Goal: Submit feedback/report problem: Leave review/rating

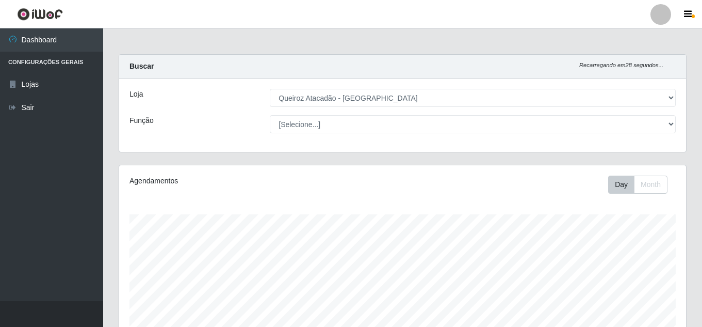
select select "225"
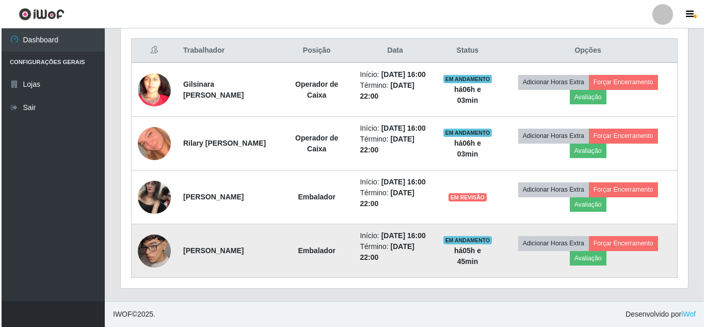
scroll to position [214, 567]
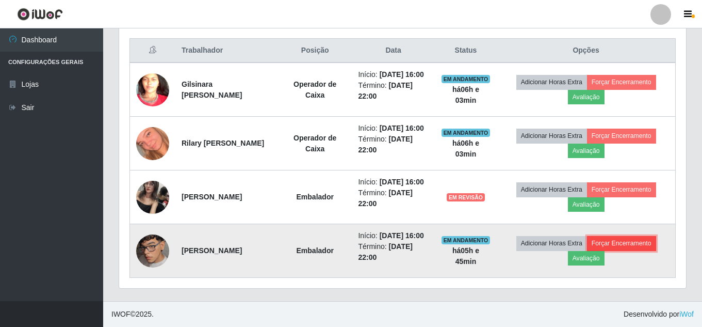
click at [646, 236] on button "Forçar Encerramento" at bounding box center [621, 243] width 69 height 14
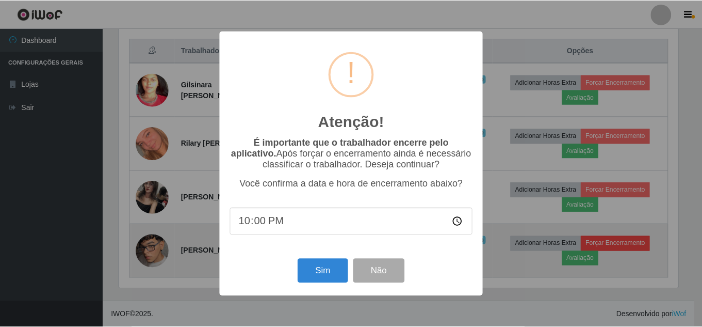
scroll to position [214, 562]
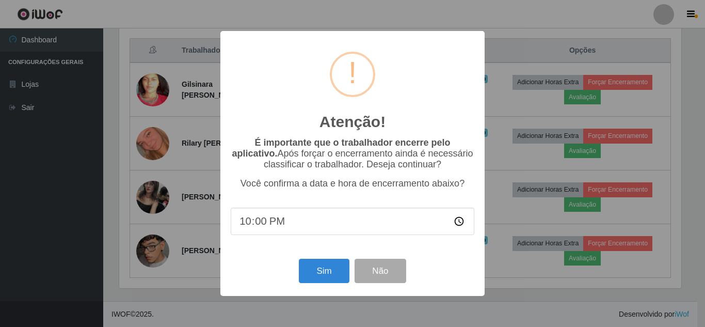
click at [524, 174] on div "Atenção! × É importante que o trabalhador encerre pelo aplicativo. Após forçar …" at bounding box center [352, 163] width 705 height 327
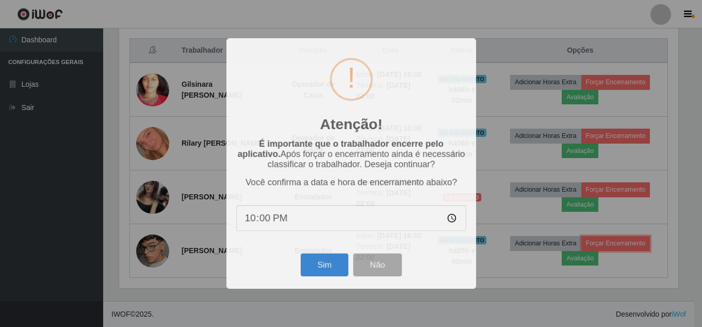
scroll to position [214, 567]
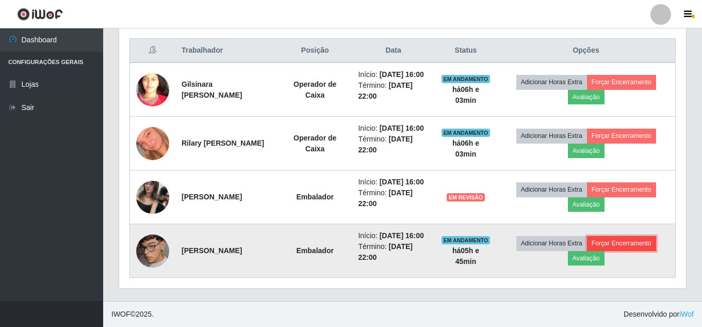
click at [642, 236] on button "Forçar Encerramento" at bounding box center [621, 243] width 69 height 14
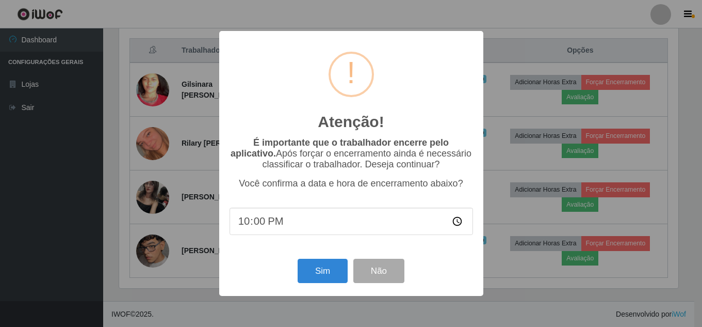
scroll to position [214, 562]
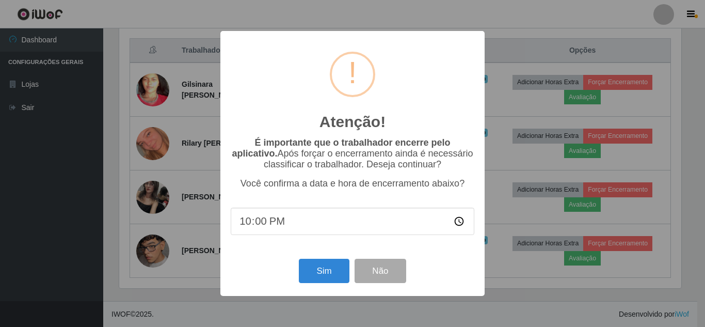
click at [532, 89] on div "Atenção! × É importante que o trabalhador encerre pelo aplicativo. Após forçar …" at bounding box center [352, 163] width 705 height 327
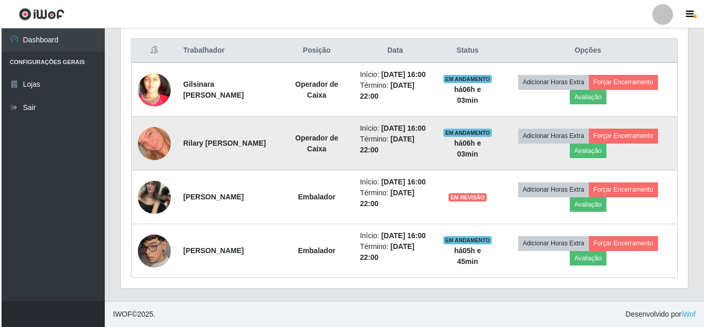
scroll to position [214, 567]
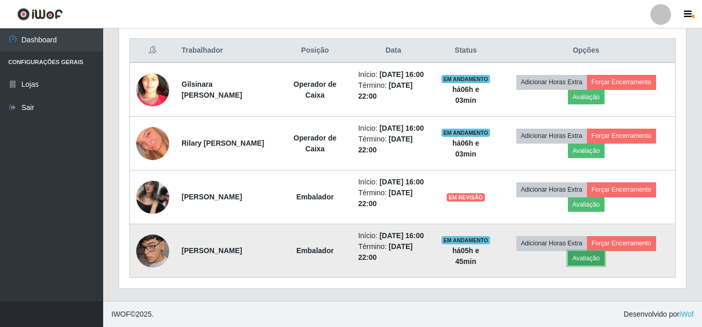
click at [591, 252] on button "Avaliação" at bounding box center [586, 258] width 37 height 14
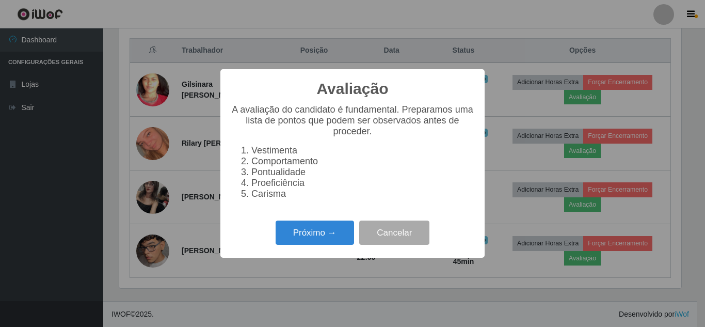
scroll to position [214, 562]
click at [320, 235] on button "Próximo →" at bounding box center [315, 232] width 78 height 24
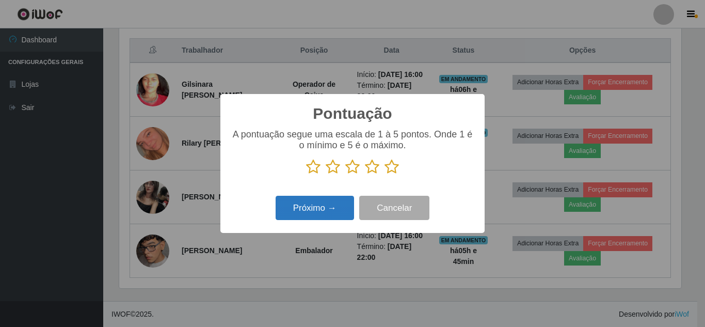
scroll to position [515774, 515426]
click at [330, 168] on icon at bounding box center [333, 166] width 14 height 15
click at [326, 174] on input "radio" at bounding box center [326, 174] width 0 height 0
click at [314, 208] on button "Próximo →" at bounding box center [315, 208] width 78 height 24
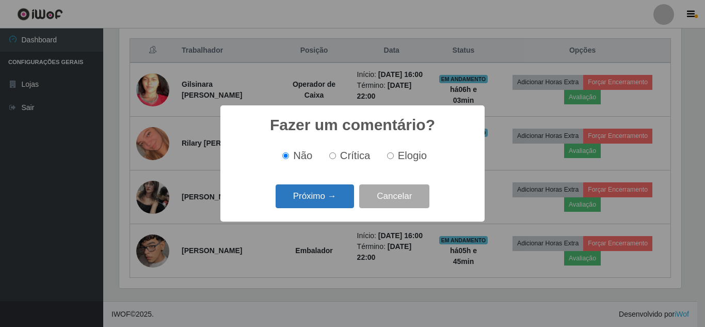
click at [334, 197] on button "Próximo →" at bounding box center [315, 196] width 78 height 24
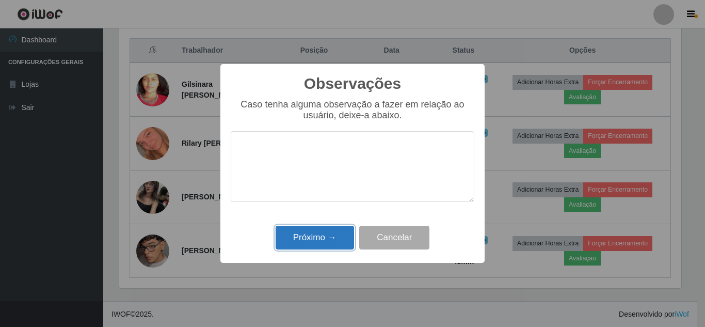
click at [326, 231] on button "Próximo →" at bounding box center [315, 237] width 78 height 24
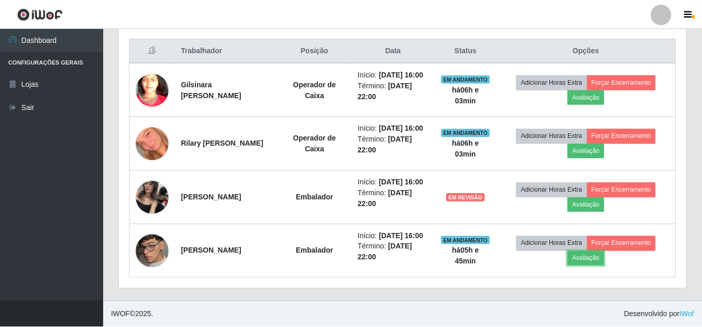
scroll to position [214, 567]
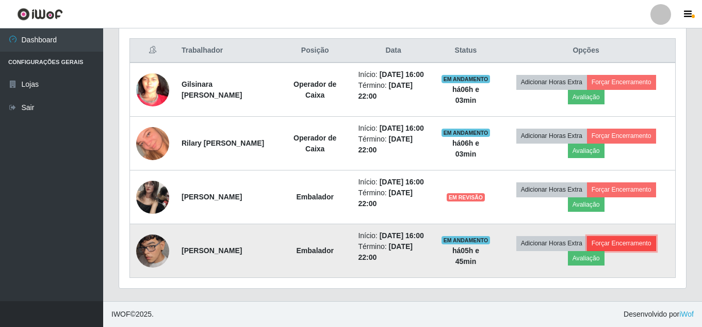
click at [650, 242] on button "Forçar Encerramento" at bounding box center [621, 243] width 69 height 14
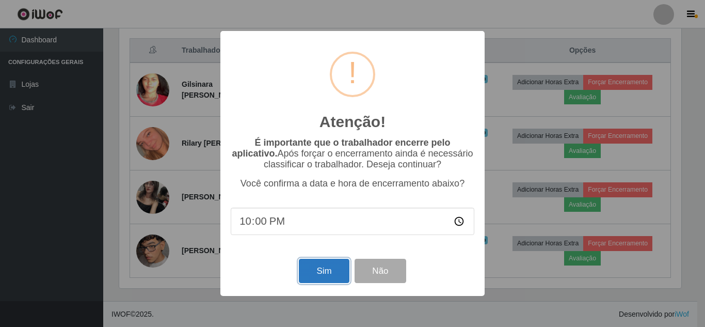
click at [337, 268] on button "Sim" at bounding box center [324, 271] width 50 height 24
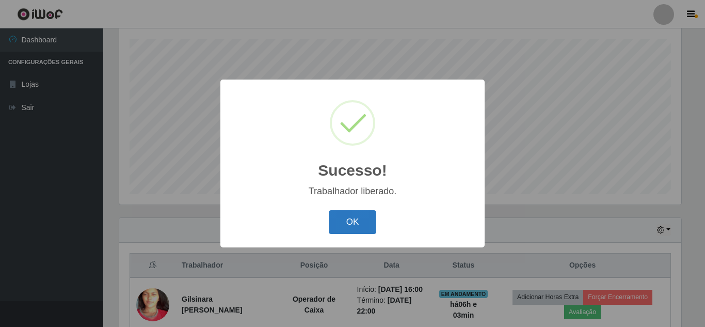
click at [358, 228] on button "OK" at bounding box center [353, 222] width 48 height 24
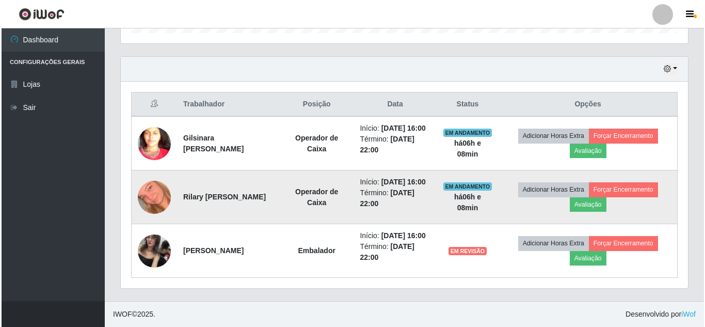
scroll to position [368, 0]
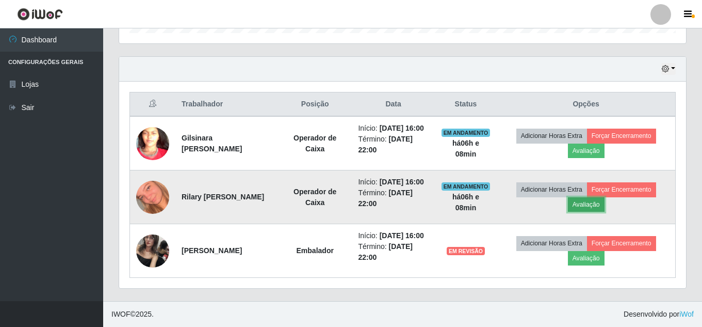
click at [598, 197] on button "Avaliação" at bounding box center [586, 204] width 37 height 14
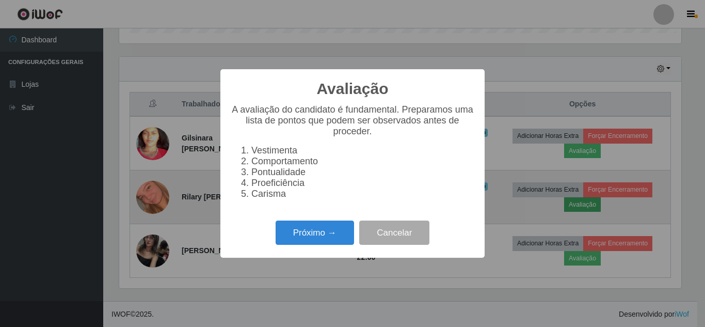
scroll to position [214, 562]
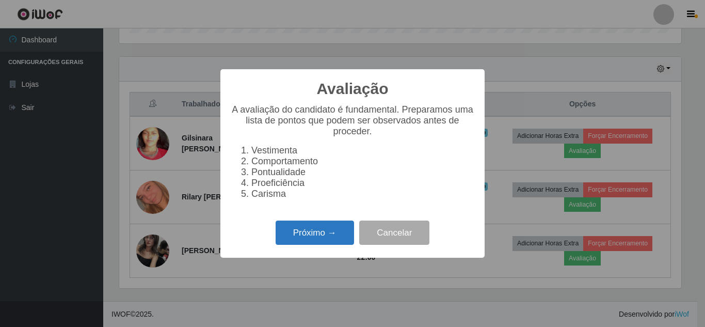
click at [335, 237] on button "Próximo →" at bounding box center [315, 232] width 78 height 24
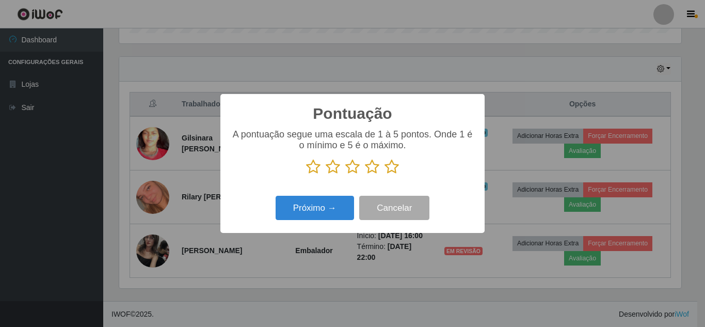
click at [316, 172] on icon at bounding box center [313, 166] width 14 height 15
click at [306, 174] on input "radio" at bounding box center [306, 174] width 0 height 0
click at [312, 204] on button "Próximo →" at bounding box center [315, 208] width 78 height 24
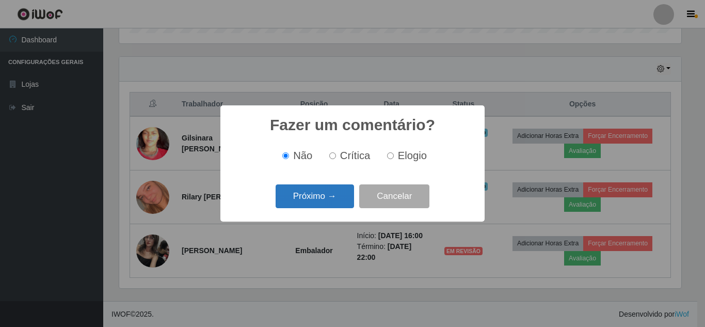
click at [332, 197] on button "Próximo →" at bounding box center [315, 196] width 78 height 24
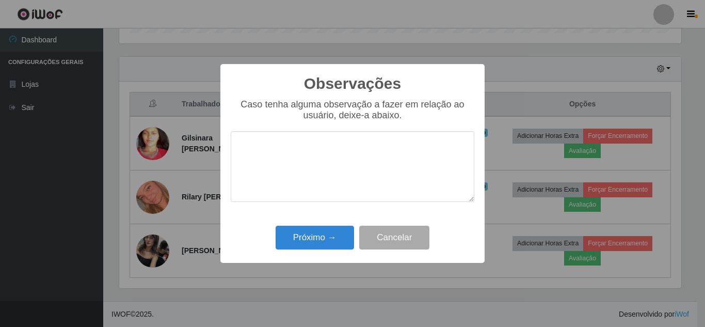
click at [324, 224] on div "Próximo → Cancelar" at bounding box center [353, 236] width 244 height 29
click at [325, 234] on button "Próximo →" at bounding box center [315, 237] width 78 height 24
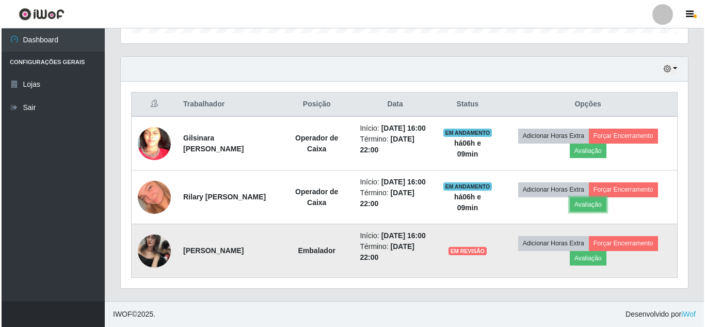
scroll to position [214, 567]
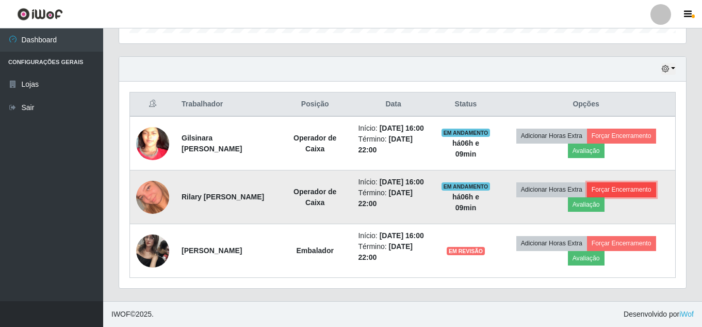
click at [630, 182] on button "Forçar Encerramento" at bounding box center [621, 189] width 69 height 14
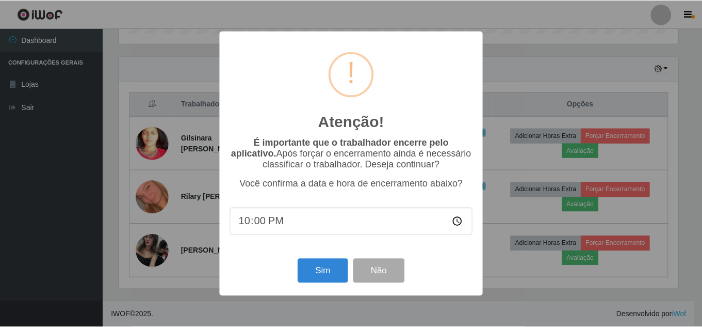
scroll to position [214, 562]
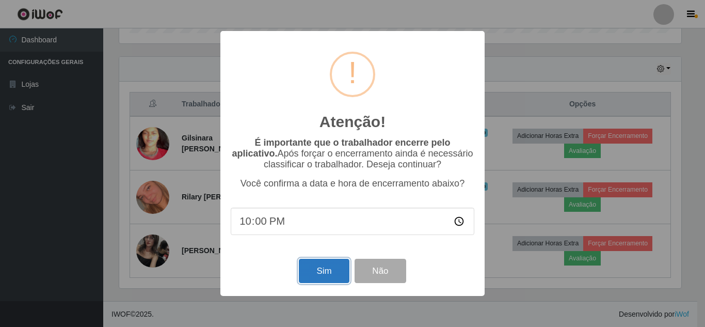
click at [331, 271] on button "Sim" at bounding box center [324, 271] width 50 height 24
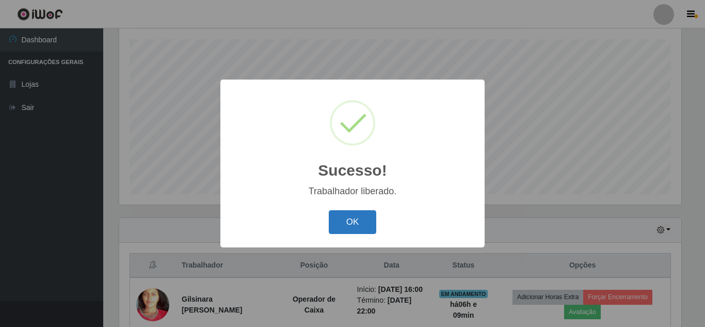
click at [356, 224] on button "OK" at bounding box center [353, 222] width 48 height 24
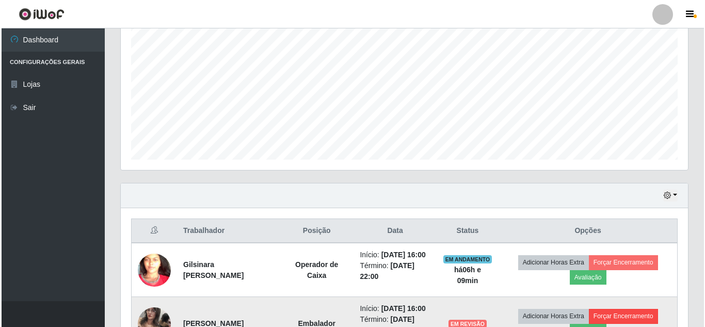
scroll to position [278, 0]
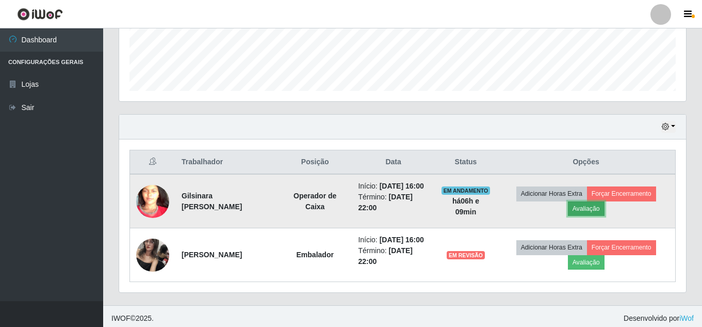
click at [593, 212] on button "Avaliação" at bounding box center [586, 208] width 37 height 14
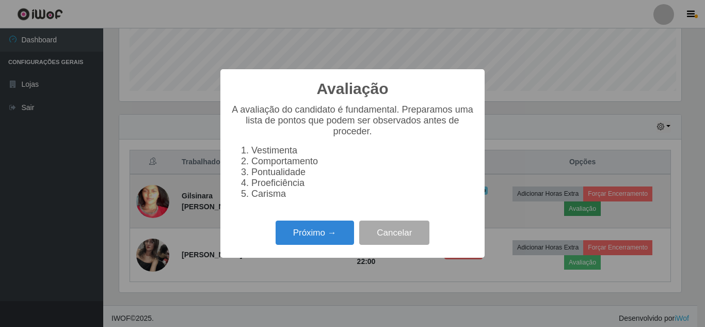
scroll to position [214, 562]
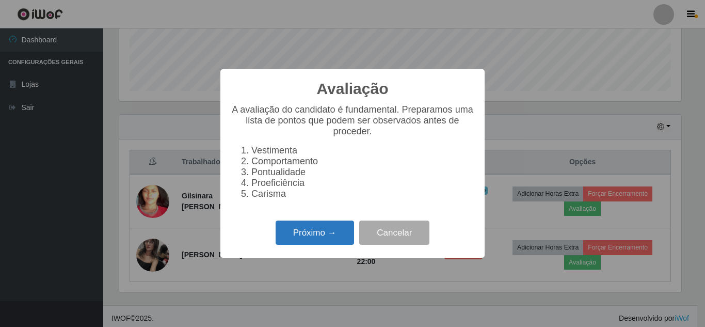
click at [324, 240] on button "Próximo →" at bounding box center [315, 232] width 78 height 24
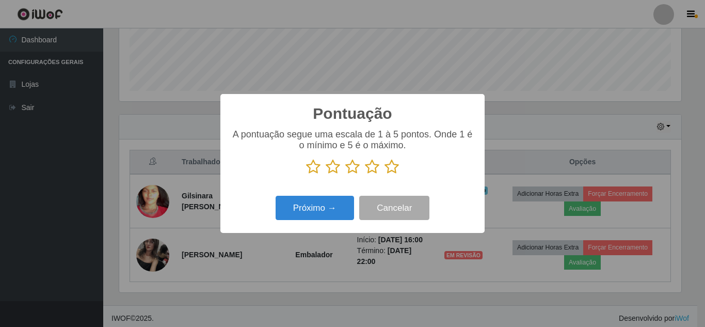
click at [315, 169] on icon at bounding box center [313, 166] width 14 height 15
click at [306, 174] on input "radio" at bounding box center [306, 174] width 0 height 0
click at [314, 209] on button "Próximo →" at bounding box center [315, 208] width 78 height 24
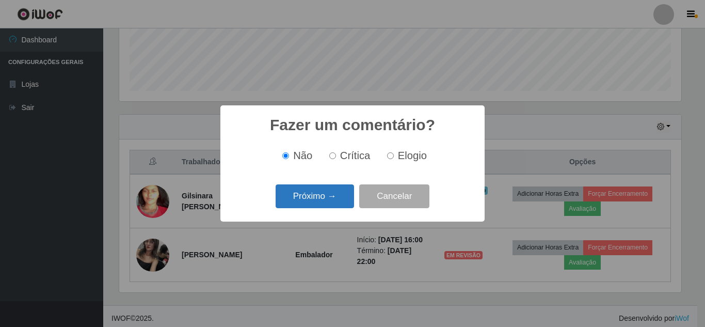
click at [320, 199] on button "Próximo →" at bounding box center [315, 196] width 78 height 24
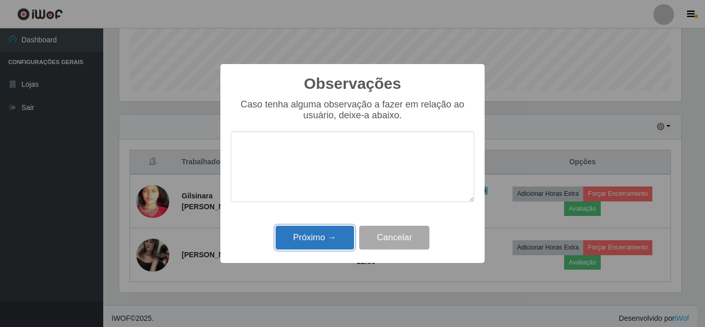
click at [322, 227] on button "Próximo →" at bounding box center [315, 237] width 78 height 24
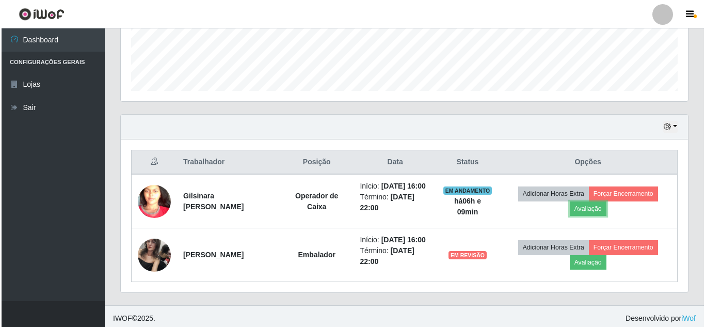
scroll to position [214, 567]
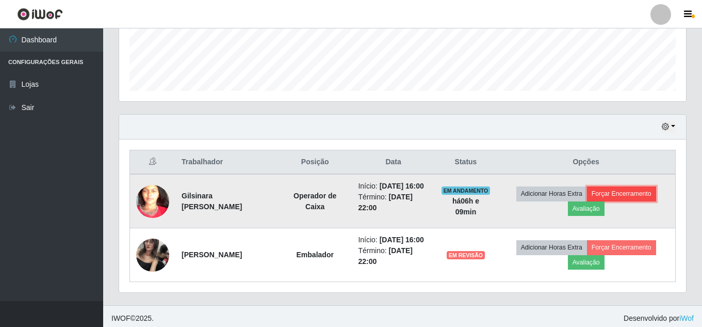
click at [626, 199] on button "Forçar Encerramento" at bounding box center [621, 193] width 69 height 14
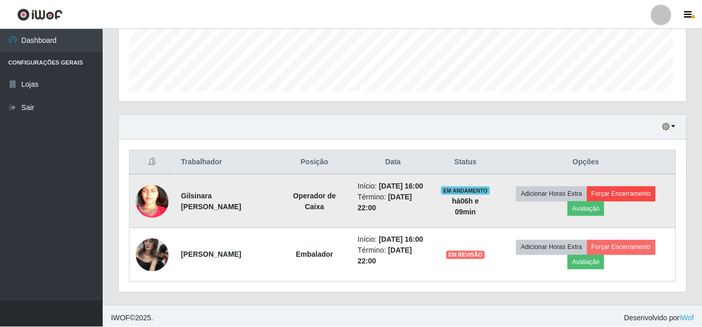
scroll to position [214, 562]
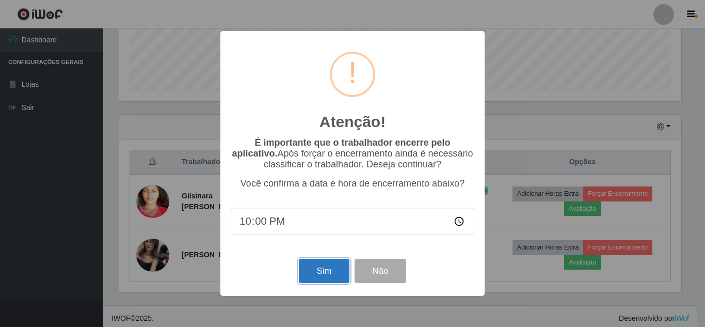
click at [324, 270] on button "Sim" at bounding box center [324, 271] width 50 height 24
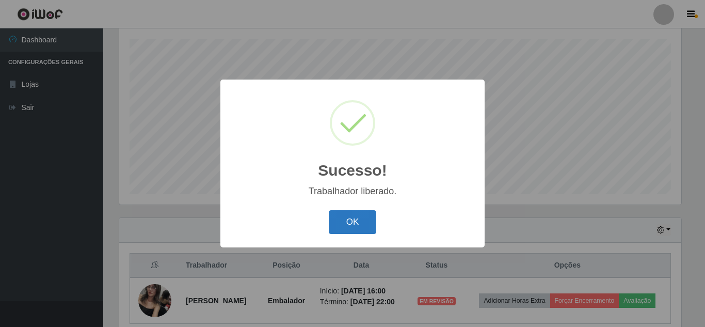
click at [370, 234] on button "OK" at bounding box center [353, 222] width 48 height 24
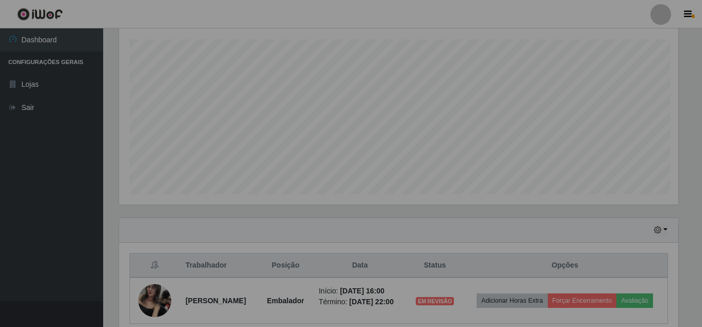
scroll to position [0, 0]
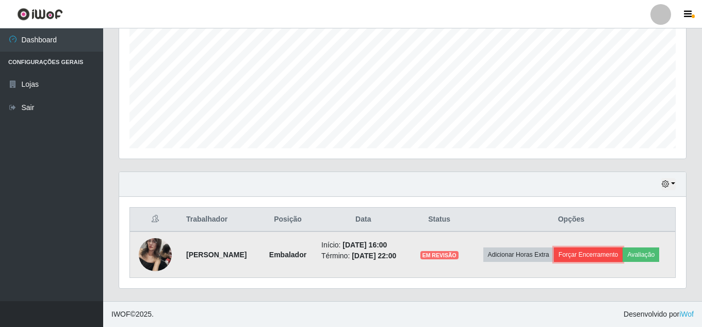
click at [595, 257] on button "Forçar Encerramento" at bounding box center [588, 254] width 69 height 14
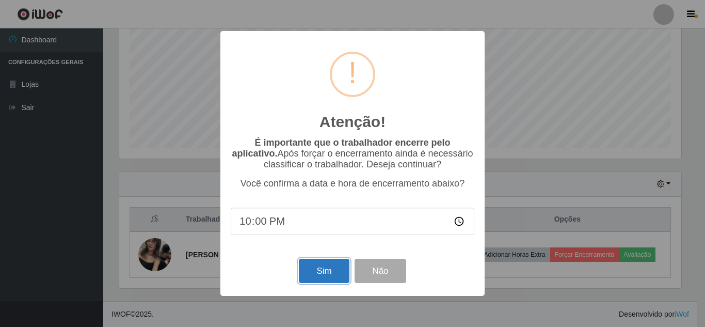
click at [313, 269] on button "Sim" at bounding box center [324, 271] width 50 height 24
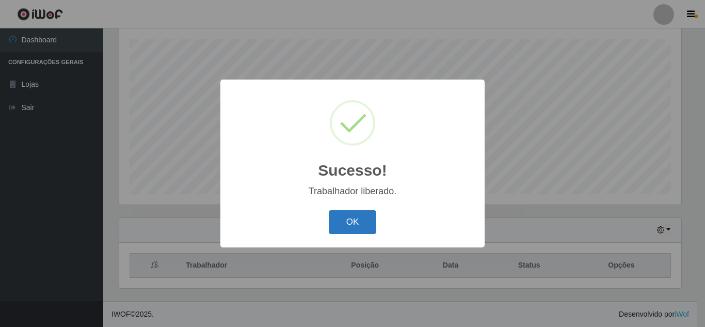
click at [355, 227] on button "OK" at bounding box center [353, 222] width 48 height 24
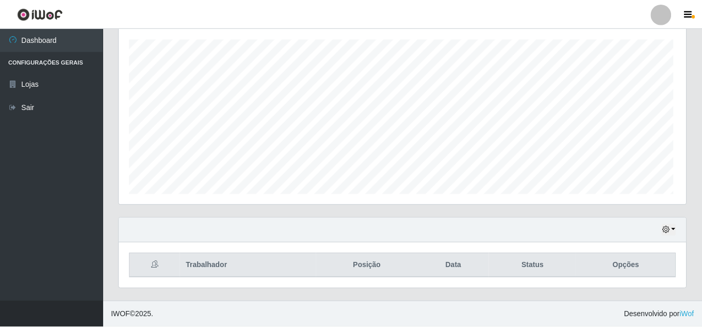
scroll to position [214, 567]
